Goal: Task Accomplishment & Management: Manage account settings

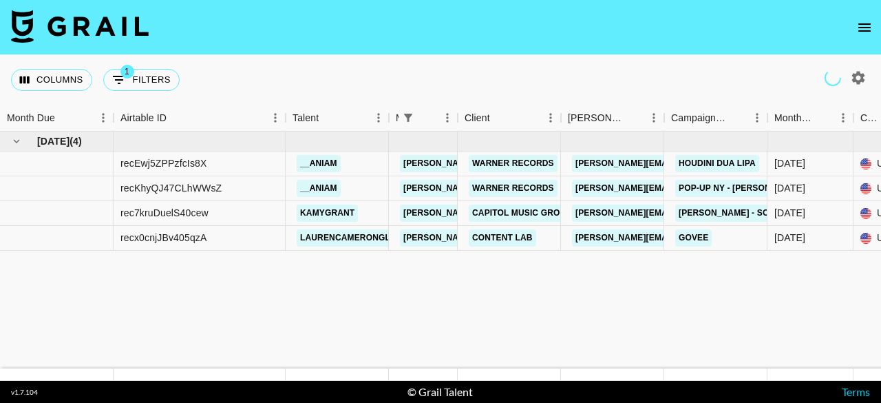
click at [866, 28] on icon "open drawer" at bounding box center [864, 27] width 12 height 8
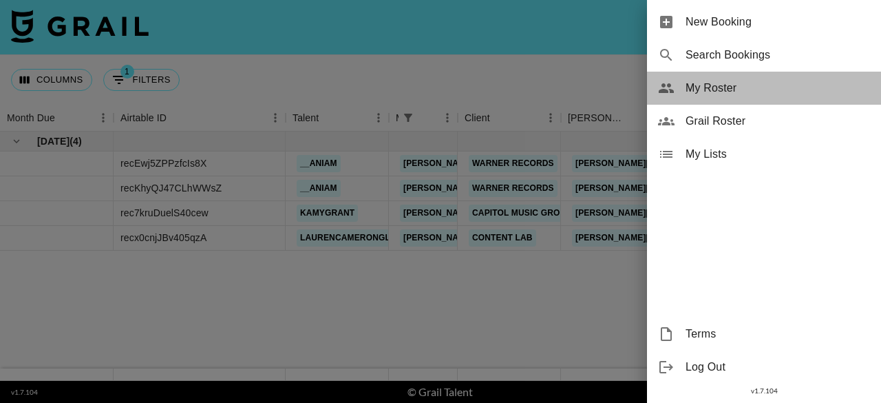
click at [750, 90] on span "My Roster" at bounding box center [777, 88] width 184 height 17
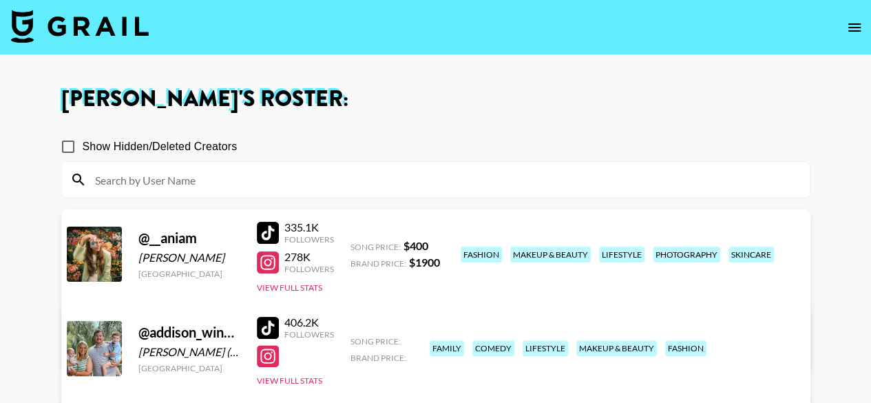
click at [856, 19] on icon "open drawer" at bounding box center [854, 27] width 17 height 17
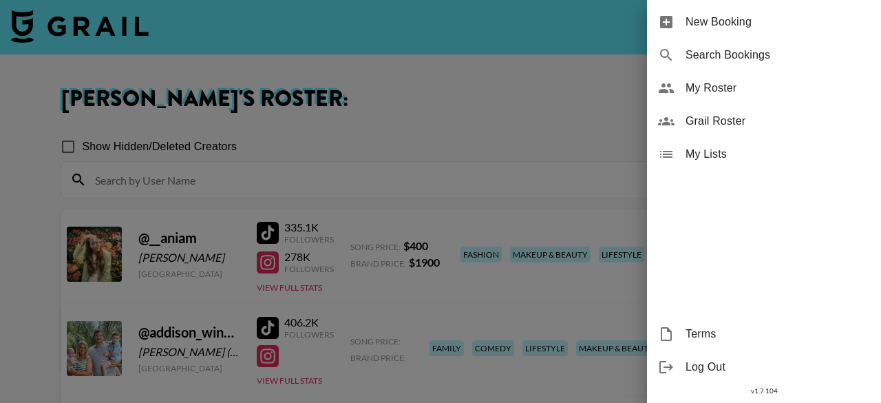
click at [766, 119] on span "Grail Roster" at bounding box center [777, 121] width 184 height 17
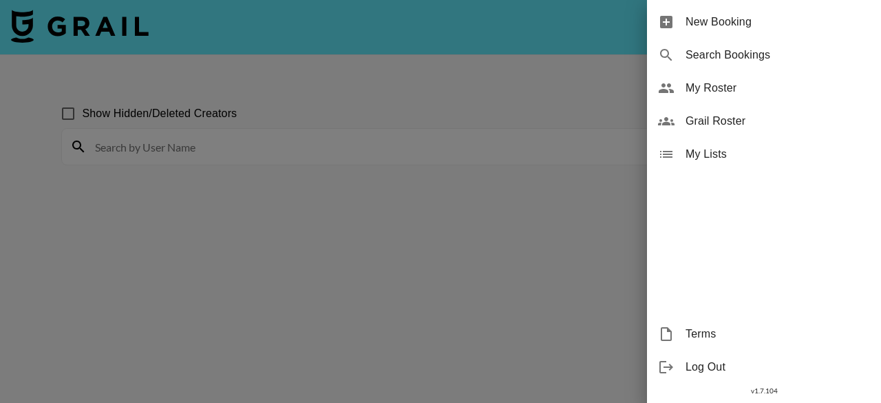
click at [376, 192] on div at bounding box center [440, 201] width 881 height 403
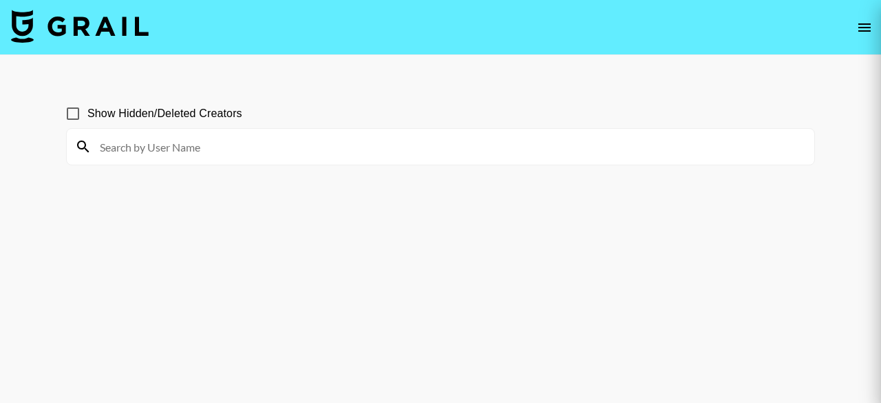
click at [369, 149] on div at bounding box center [440, 201] width 881 height 403
click at [258, 147] on div at bounding box center [440, 201] width 881 height 403
click at [180, 140] on div at bounding box center [440, 201] width 881 height 403
click at [167, 147] on div at bounding box center [440, 201] width 881 height 403
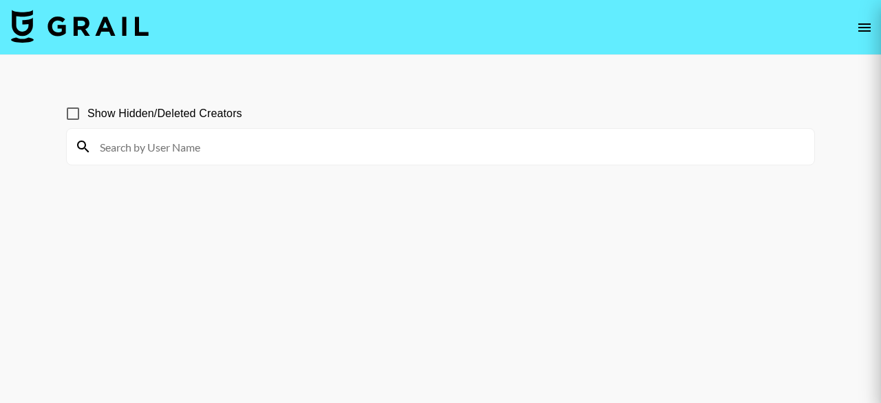
click at [167, 147] on div at bounding box center [440, 201] width 881 height 403
click at [132, 145] on div at bounding box center [440, 201] width 881 height 403
click at [145, 145] on div at bounding box center [440, 201] width 881 height 403
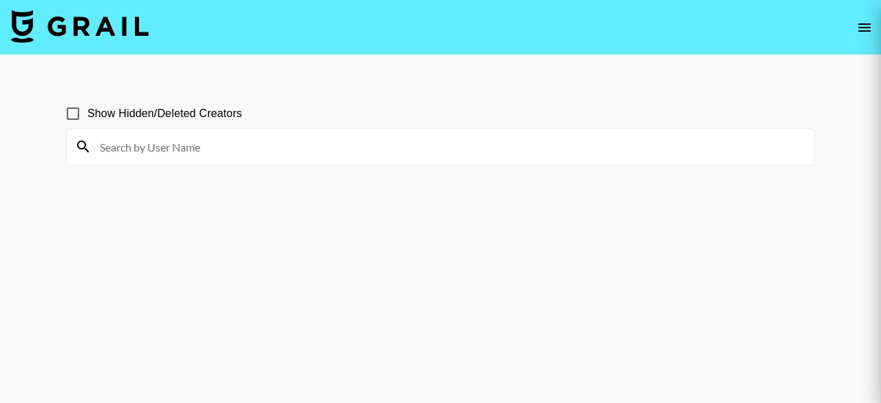
click at [145, 145] on div at bounding box center [440, 201] width 881 height 403
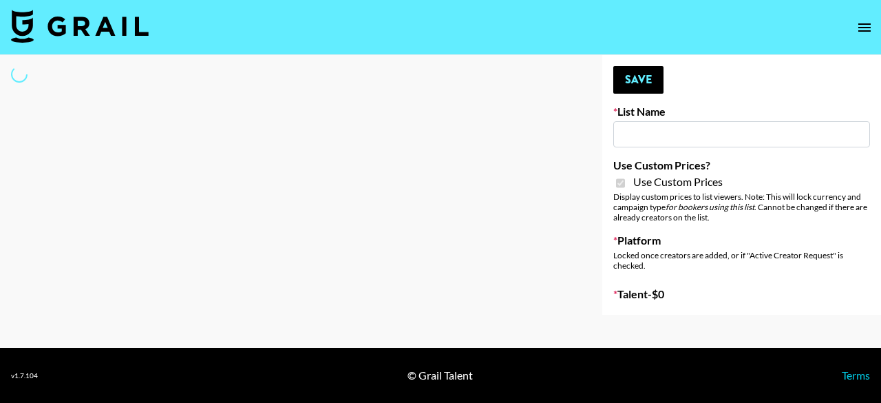
type input "Poizon IG ([DATE])"
checkbox input "true"
select select "Brand"
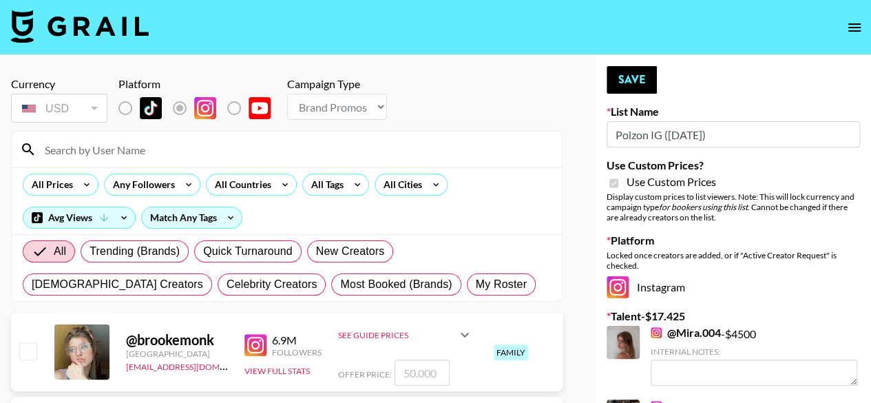
click at [233, 149] on input at bounding box center [294, 149] width 517 height 22
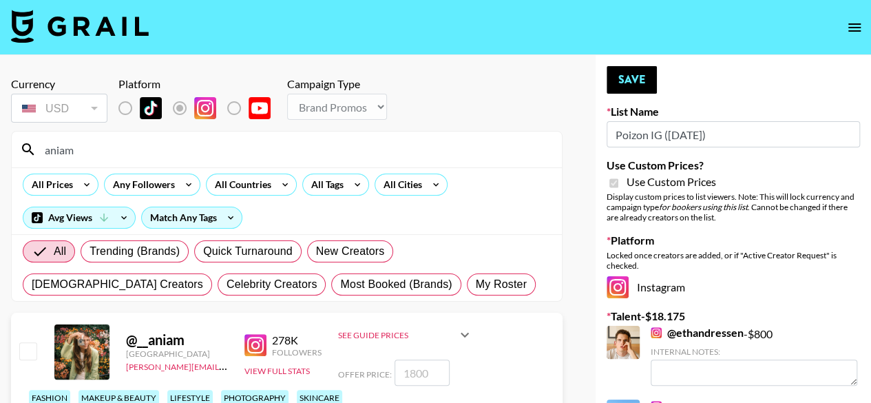
scroll to position [69, 0]
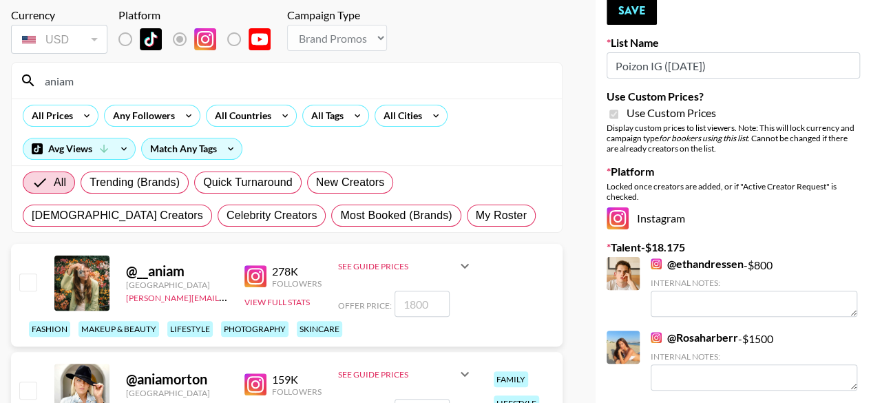
type input "aniam"
click at [20, 277] on input "checkbox" at bounding box center [27, 281] width 17 height 17
checkbox input "true"
type input "1800"
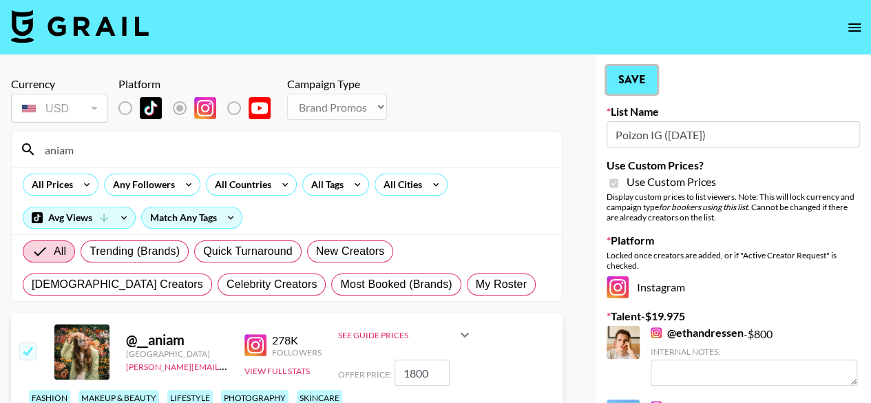
click at [641, 69] on button "Save" at bounding box center [631, 80] width 50 height 28
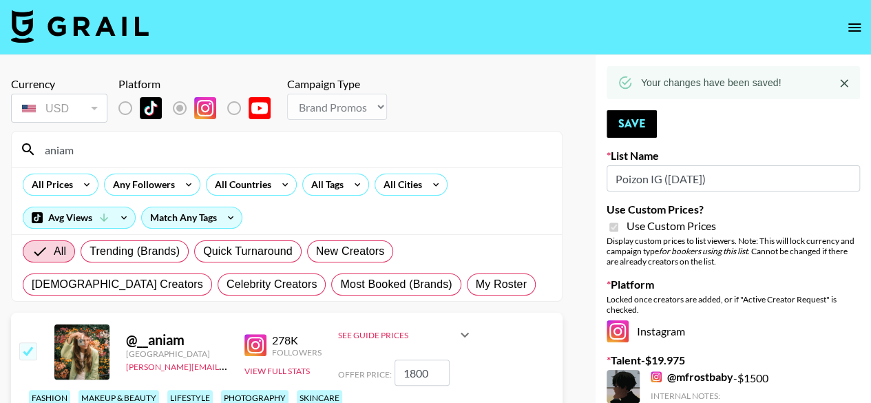
click at [138, 153] on input "aniam" at bounding box center [294, 149] width 517 height 22
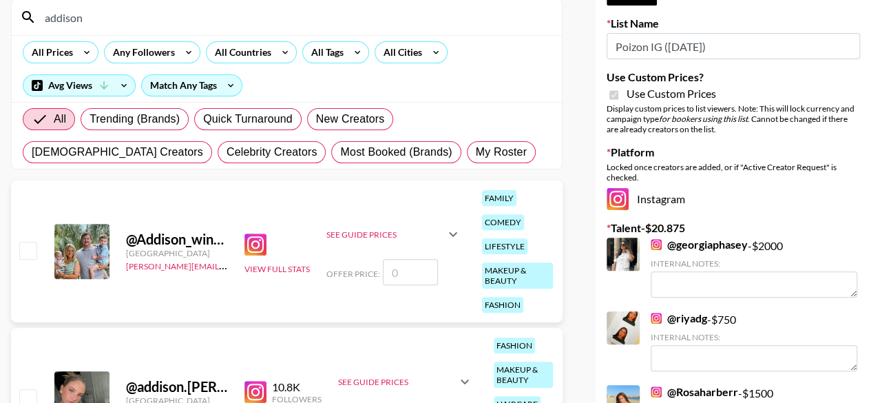
scroll to position [138, 0]
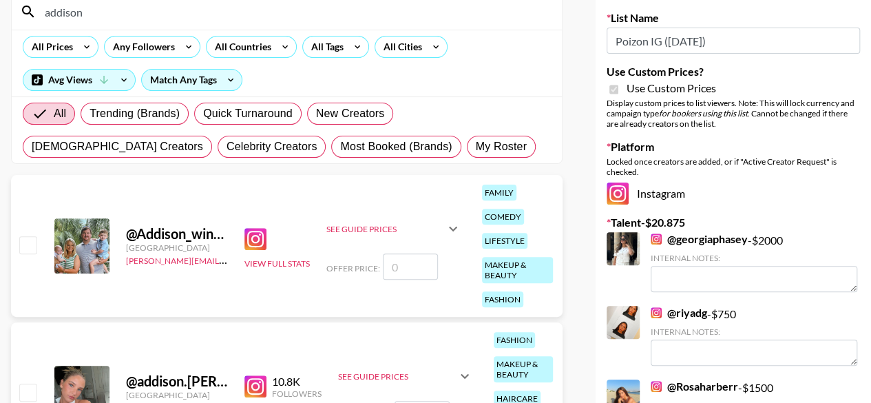
type input "addison"
drag, startPoint x: 3, startPoint y: 239, endPoint x: 29, endPoint y: 244, distance: 26.6
click at [29, 243] on input "checkbox" at bounding box center [27, 244] width 17 height 17
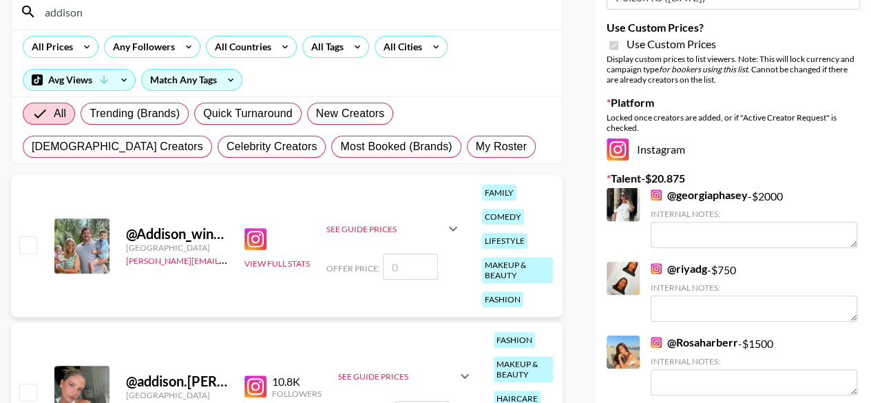
click at [28, 245] on input "checkbox" at bounding box center [27, 244] width 17 height 17
click at [29, 242] on input "checkbox" at bounding box center [27, 244] width 17 height 17
checkbox input "false"
click at [411, 273] on input "number" at bounding box center [410, 266] width 55 height 26
type input "1"
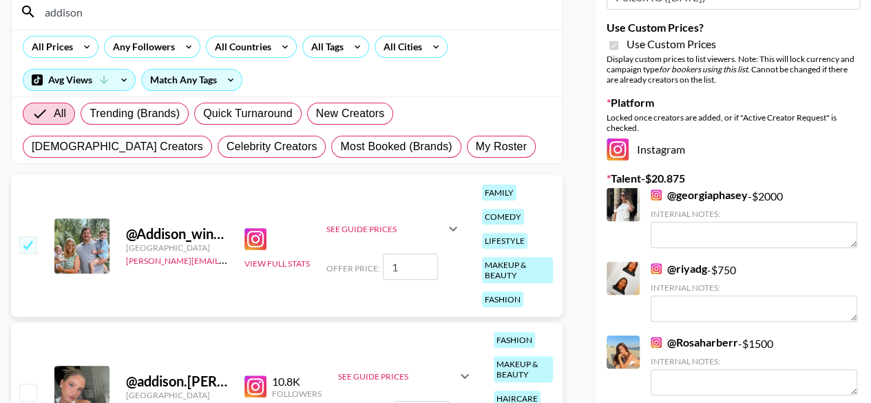
checkbox input "true"
drag, startPoint x: 424, startPoint y: 270, endPoint x: 401, endPoint y: 274, distance: 23.8
click at [401, 274] on input "1200" at bounding box center [410, 266] width 55 height 26
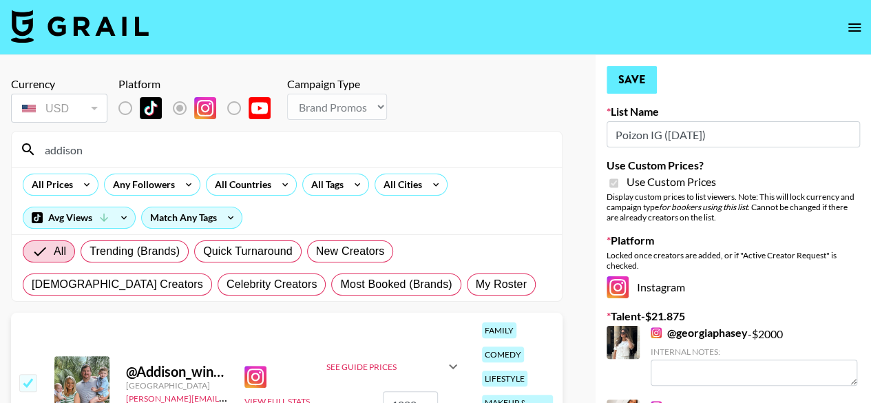
type input "1000"
click at [623, 74] on button "Save" at bounding box center [631, 80] width 50 height 28
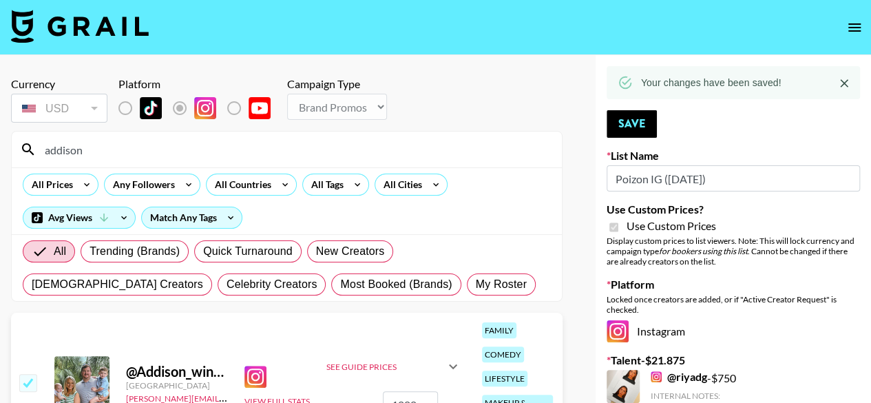
click at [219, 147] on input "addison" at bounding box center [294, 149] width 517 height 22
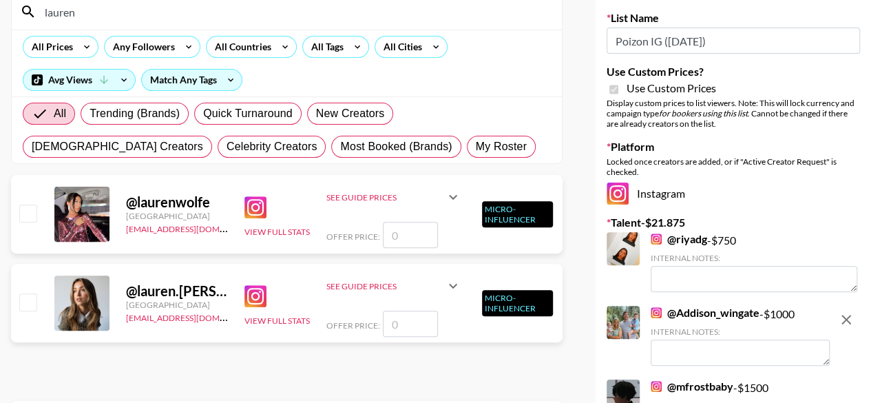
scroll to position [69, 0]
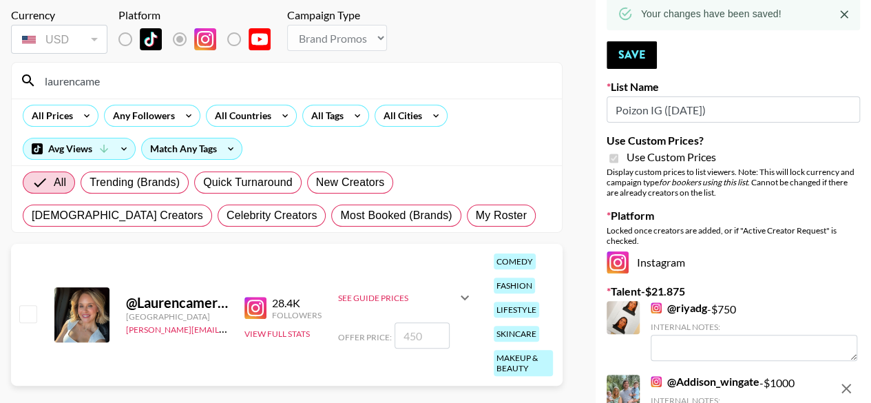
type input "laurencame"
click at [36, 312] on input "checkbox" at bounding box center [27, 313] width 17 height 17
checkbox input "true"
type input "450"
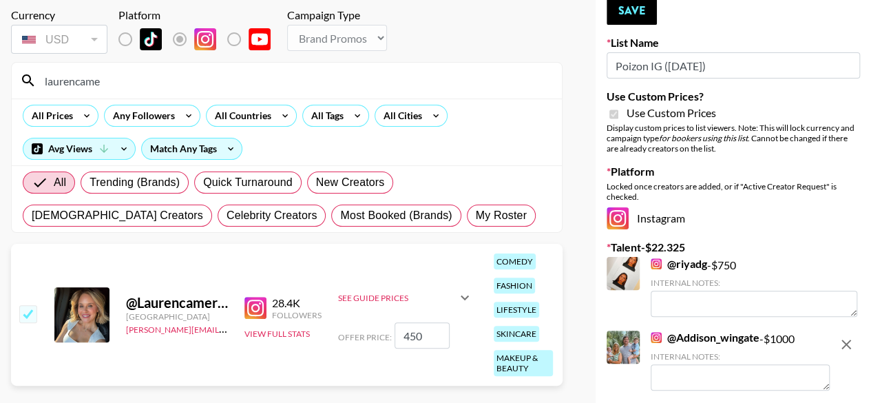
click at [428, 333] on input "450" at bounding box center [421, 335] width 55 height 26
checkbox input "false"
type input "7"
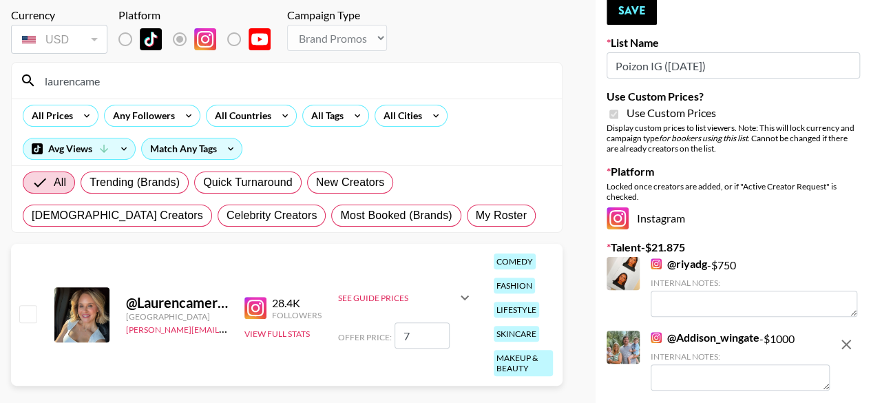
checkbox input "true"
type input "700"
click at [632, 8] on button "Save" at bounding box center [631, 11] width 50 height 28
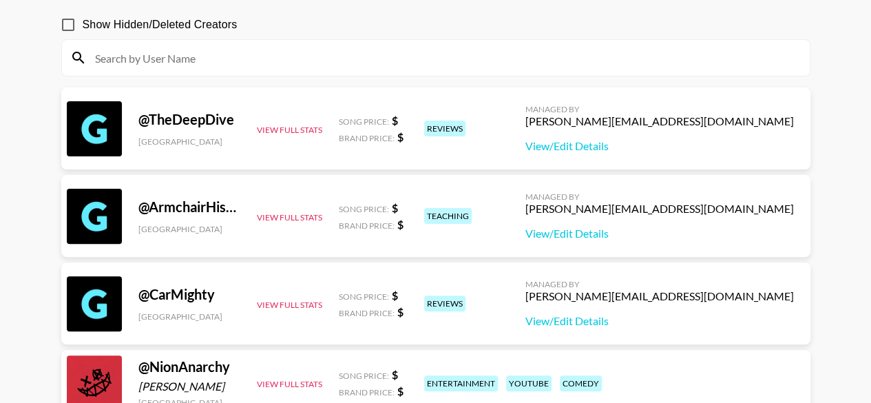
scroll to position [69, 0]
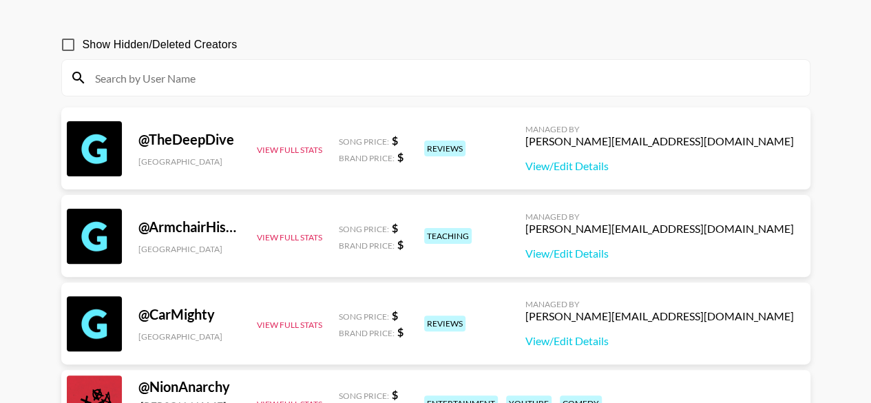
click at [275, 81] on input at bounding box center [444, 78] width 714 height 22
type input "kamy"
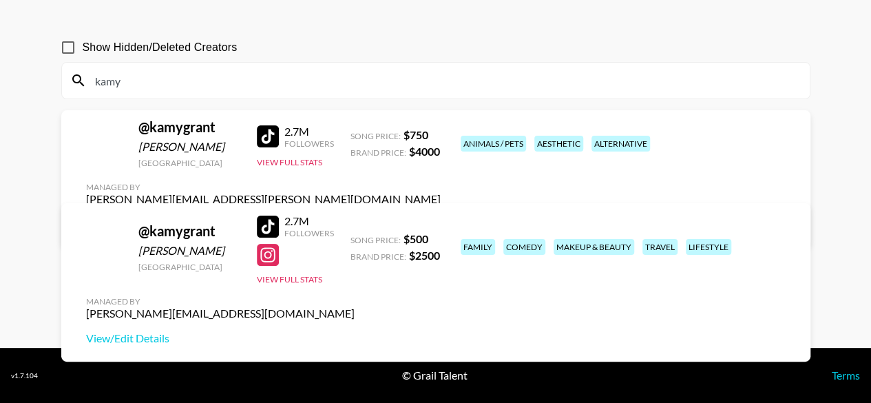
scroll to position [66, 0]
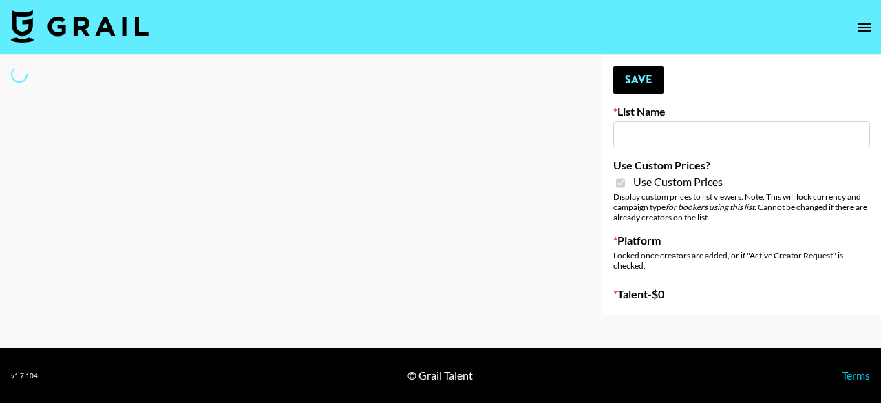
type input "Poizon IG ([DATE])"
checkbox input "true"
select select "Brand"
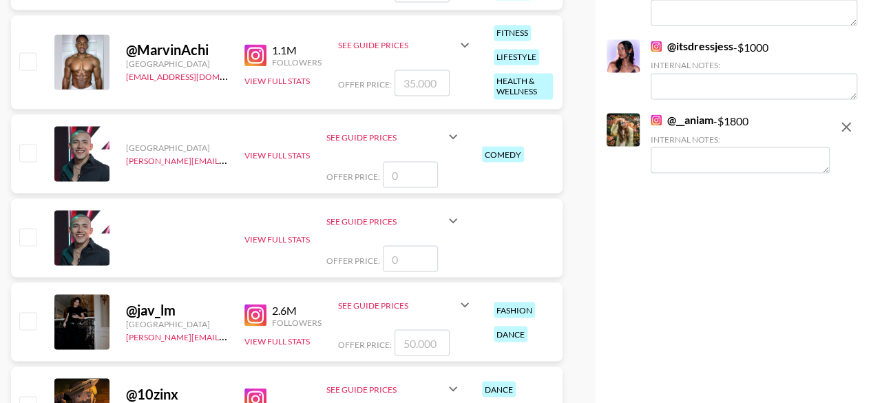
scroll to position [1032, 0]
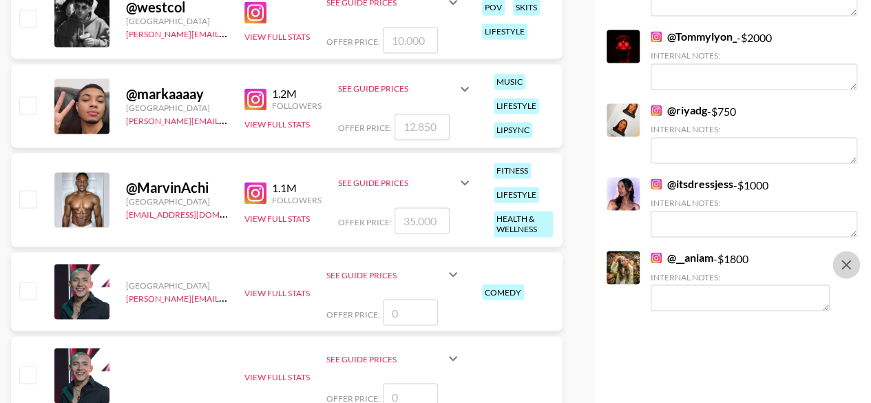
click at [843, 268] on icon "remove" at bounding box center [845, 264] width 17 height 17
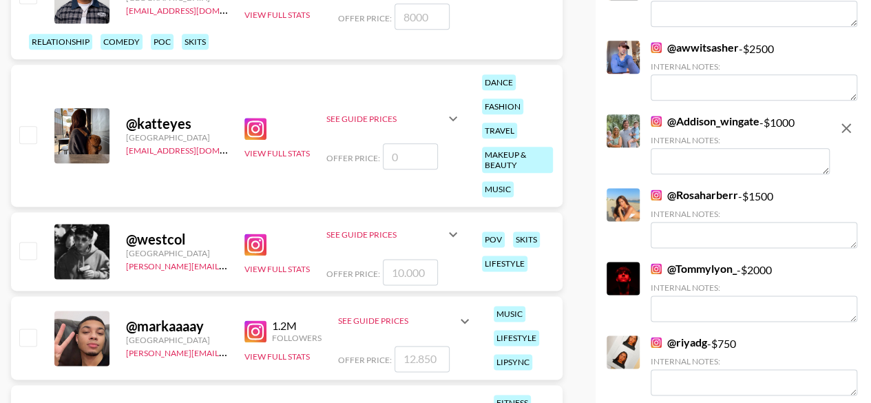
scroll to position [757, 0]
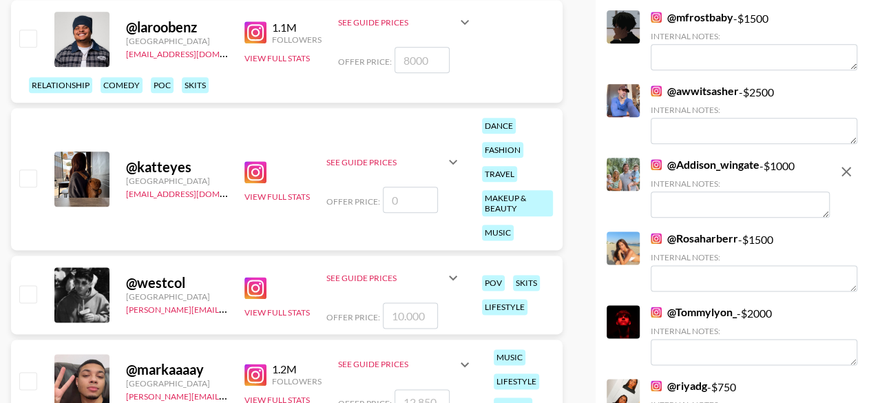
click at [842, 168] on icon "remove" at bounding box center [846, 172] width 10 height 10
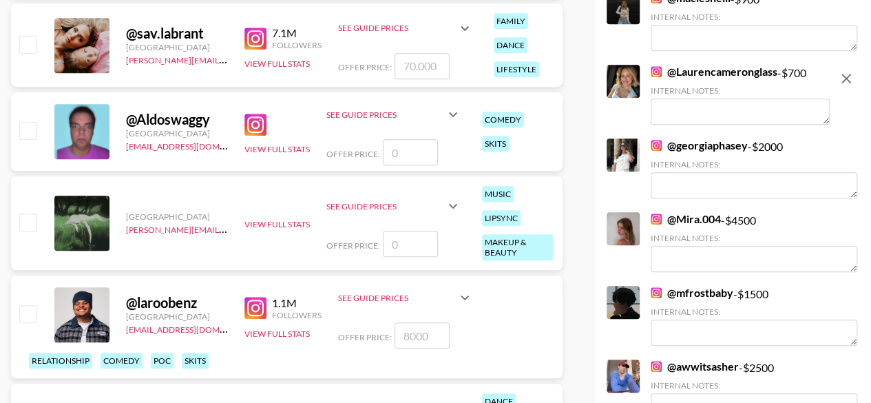
scroll to position [413, 0]
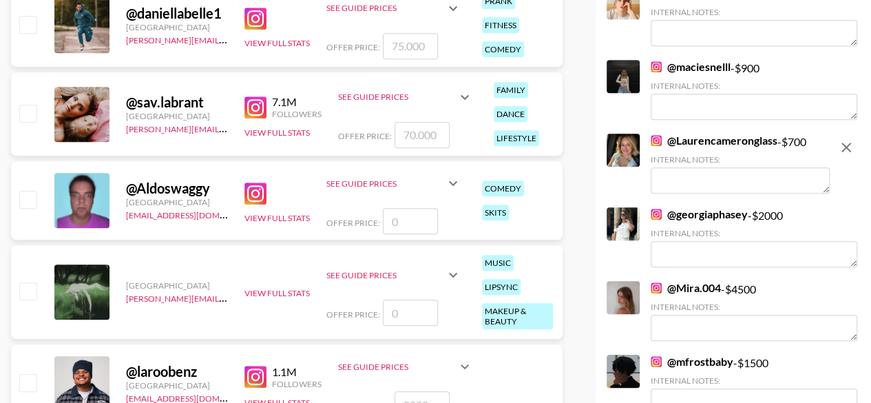
click at [849, 141] on icon "remove" at bounding box center [845, 147] width 17 height 17
